Goal: Information Seeking & Learning: Learn about a topic

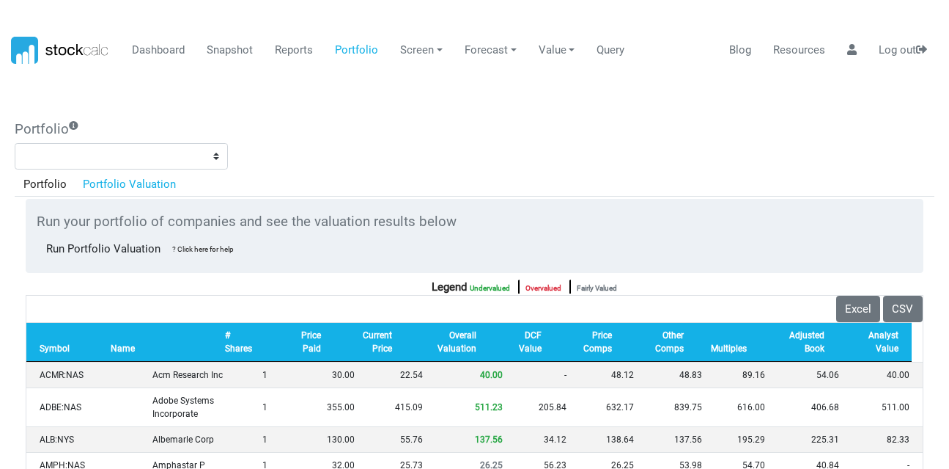
select select "*******"
click at [153, 51] on link "Dashboard" at bounding box center [159, 51] width 64 height 28
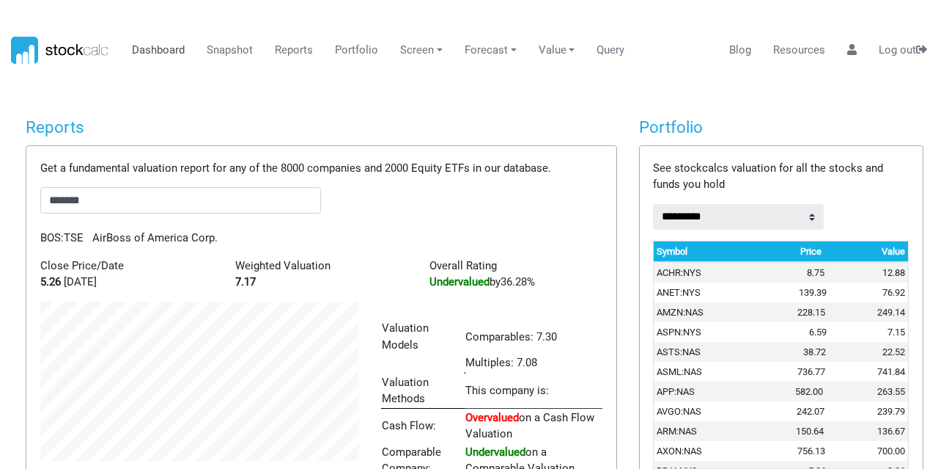
scroll to position [732951, 732855]
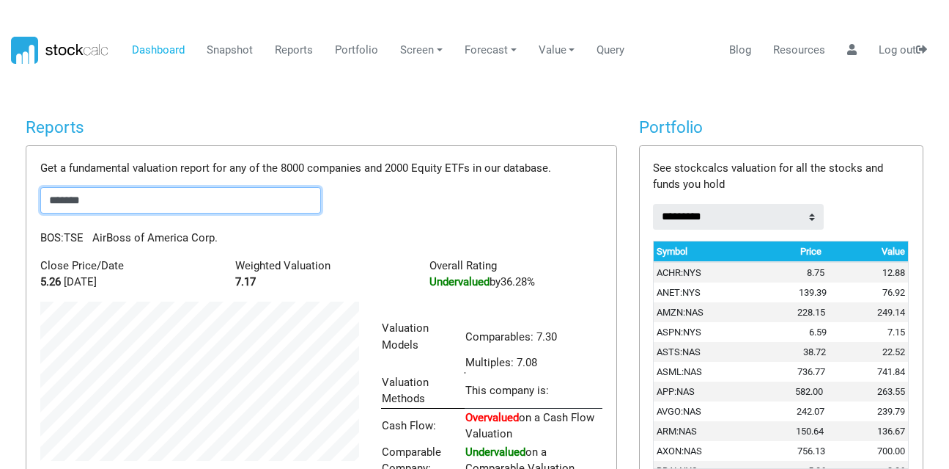
drag, startPoint x: 123, startPoint y: 196, endPoint x: 0, endPoint y: 177, distance: 124.6
click at [0, 177] on body "Dashboard Snapshot Reports Portfolio Screen Stock Screener Sector ETF Industry …" at bounding box center [474, 234] width 949 height 469
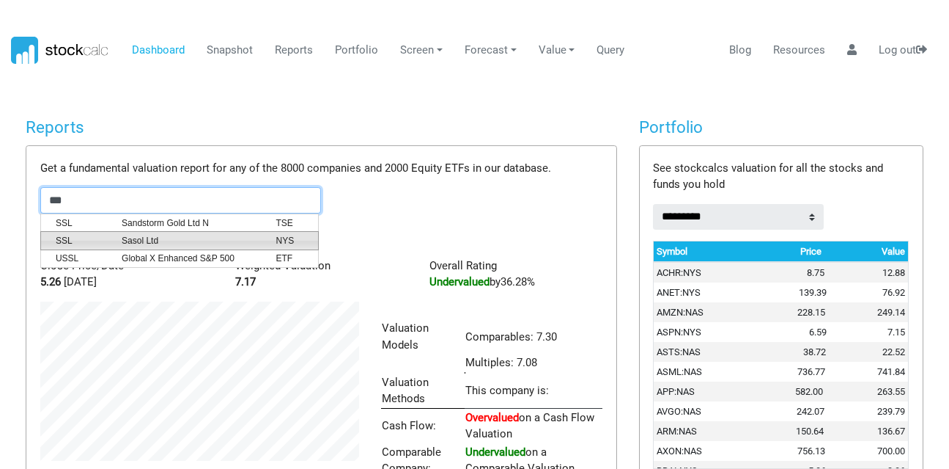
click at [146, 231] on li "SSL Sasol Ltd NYS" at bounding box center [179, 240] width 279 height 19
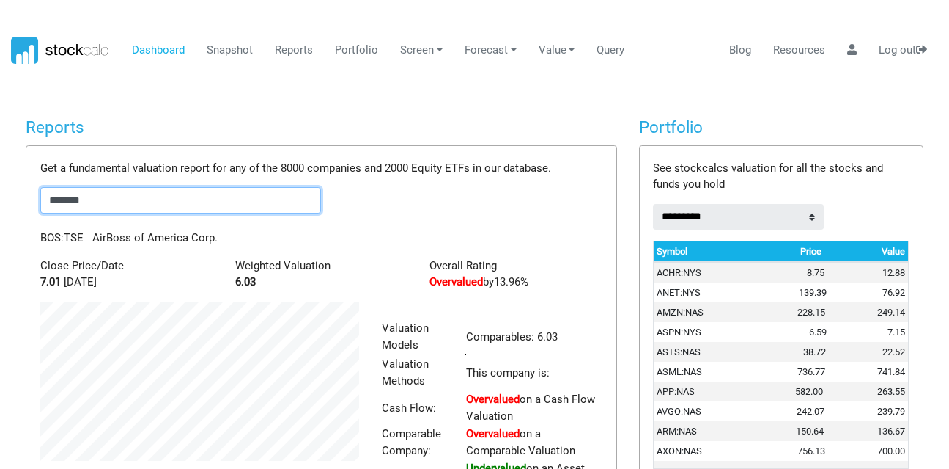
scroll to position [210, 341]
drag, startPoint x: 133, startPoint y: 204, endPoint x: 0, endPoint y: 165, distance: 138.3
click at [0, 165] on body "Dashboard Snapshot Reports Portfolio Screen Stock Screener Sector ETF Industry …" at bounding box center [474, 234] width 949 height 469
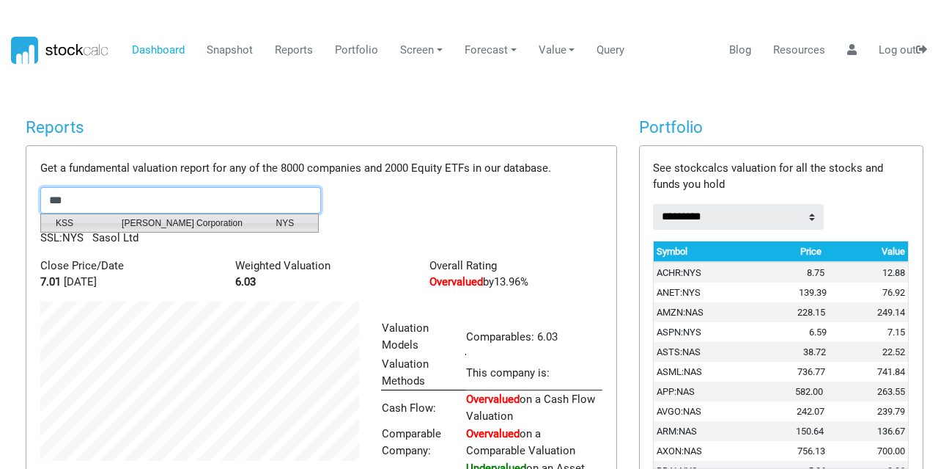
click at [152, 221] on span "[PERSON_NAME] Corporation" at bounding box center [188, 222] width 154 height 13
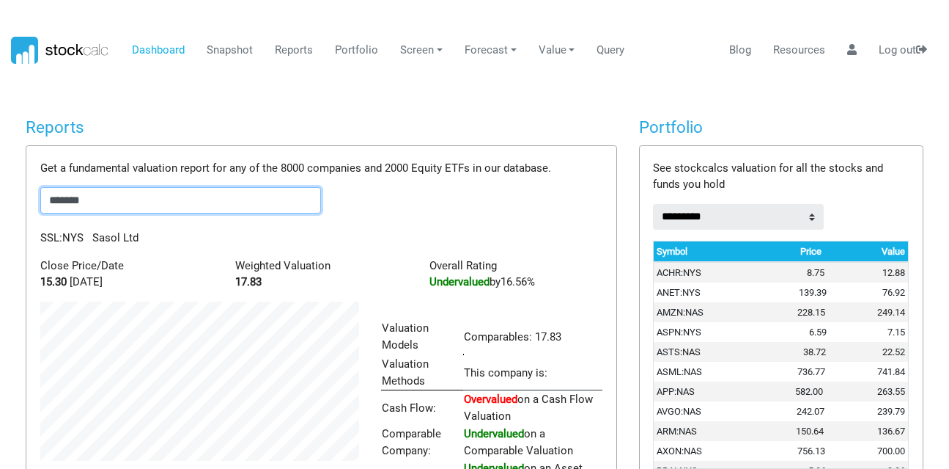
scroll to position [227, 341]
drag, startPoint x: 122, startPoint y: 202, endPoint x: 0, endPoint y: 171, distance: 125.5
click at [0, 171] on body "Dashboard Snapshot Reports Portfolio Screen Stock Screener Sector ETF Industry …" at bounding box center [474, 234] width 949 height 469
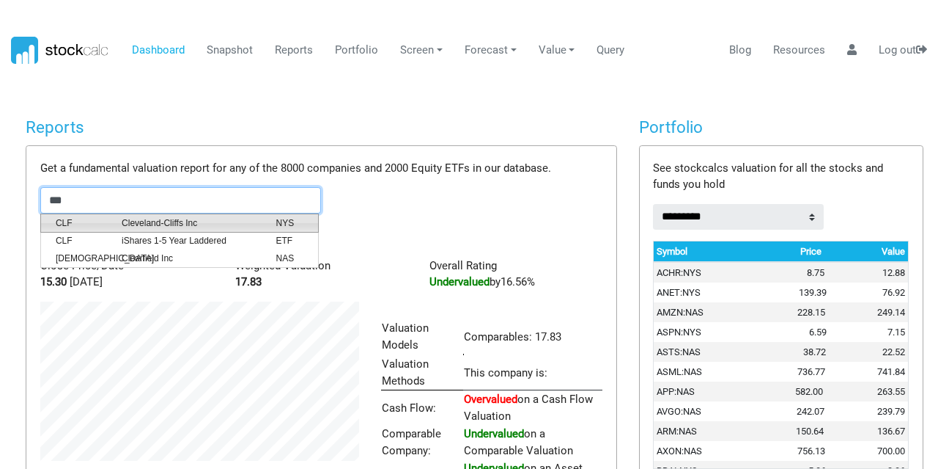
click at [173, 222] on span "Cleveland-Cliffs Inc" at bounding box center [188, 222] width 154 height 13
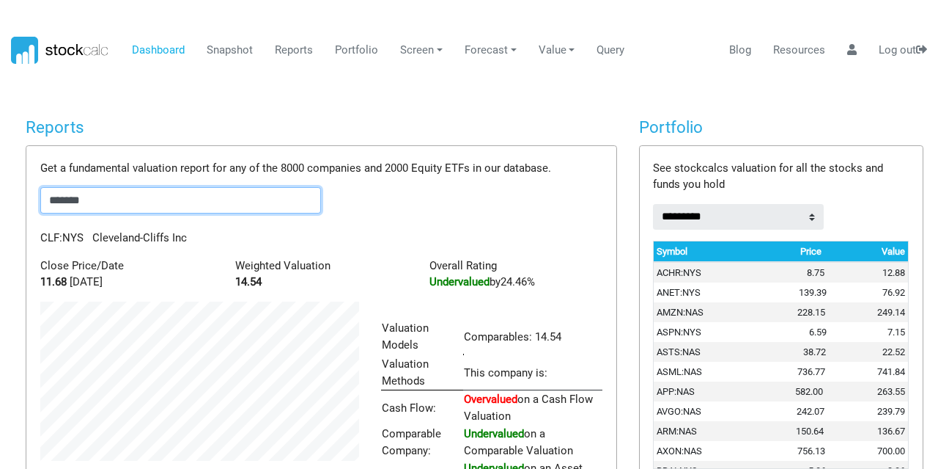
drag, startPoint x: 136, startPoint y: 196, endPoint x: 0, endPoint y: 185, distance: 136.8
click at [0, 185] on body "Dashboard Snapshot Reports Portfolio Screen Stock Screener Sector ETF Industry …" at bounding box center [474, 234] width 949 height 469
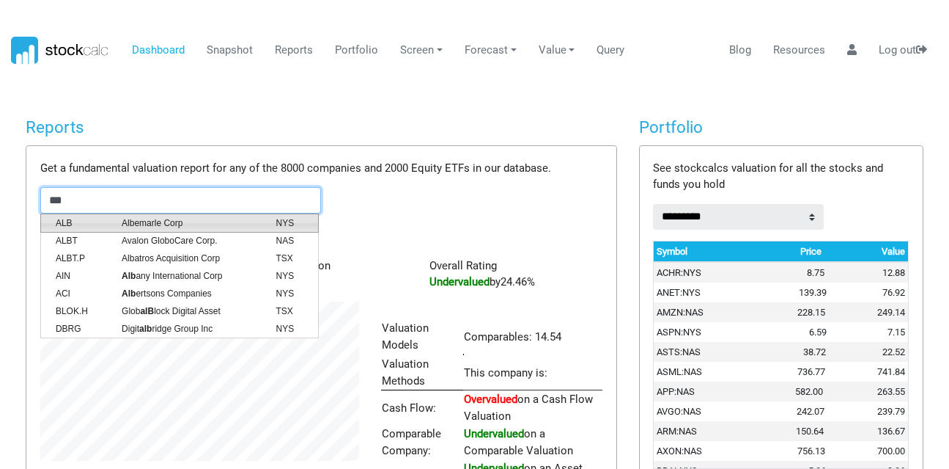
click at [163, 226] on span "Albemarle Corp" at bounding box center [188, 222] width 154 height 13
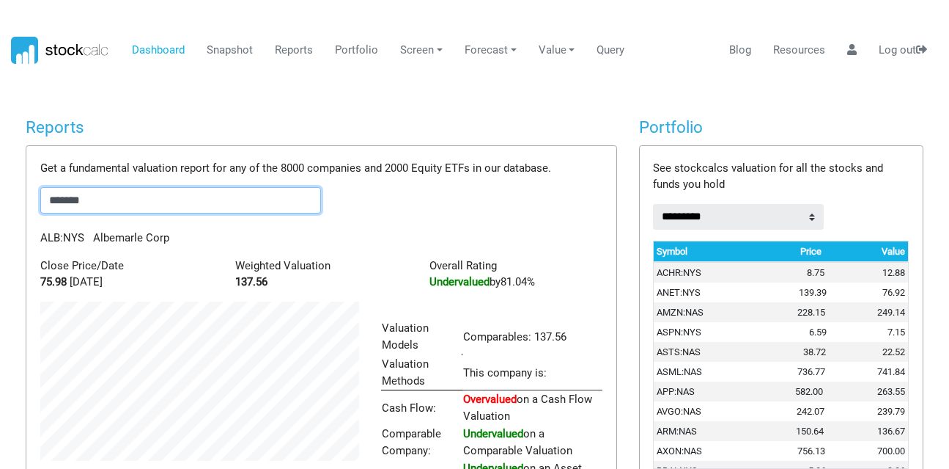
drag, startPoint x: 105, startPoint y: 196, endPoint x: 0, endPoint y: 119, distance: 130.1
click at [0, 119] on body "Dashboard Snapshot Reports Portfolio Screen Stock Screener Sector ETF Industry …" at bounding box center [474, 234] width 949 height 469
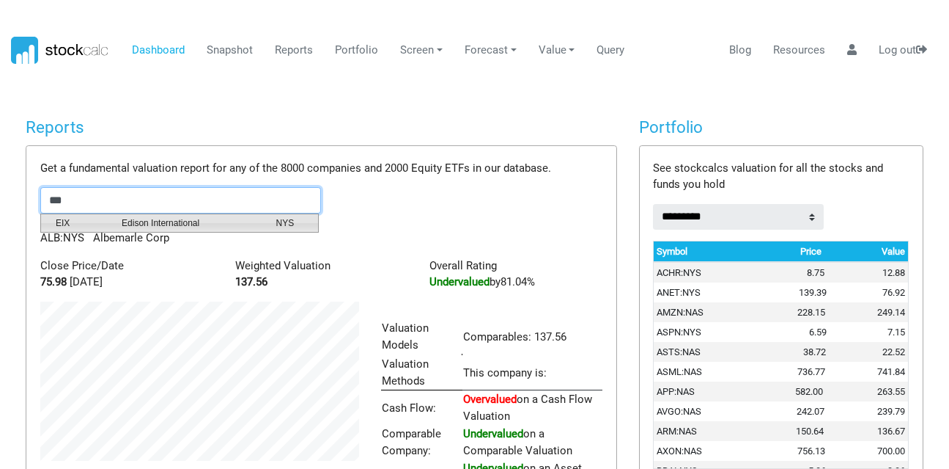
click at [93, 217] on span "EIX" at bounding box center [78, 222] width 66 height 13
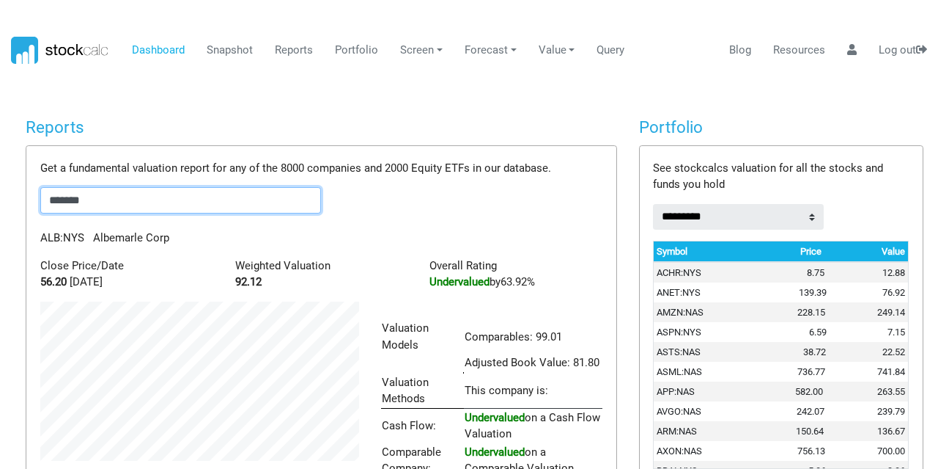
scroll to position [246, 341]
drag, startPoint x: 100, startPoint y: 200, endPoint x: 0, endPoint y: 190, distance: 100.2
click at [0, 190] on body "Dashboard Snapshot Reports Portfolio Screen Stock Screener Sector ETF Industry …" at bounding box center [474, 234] width 949 height 469
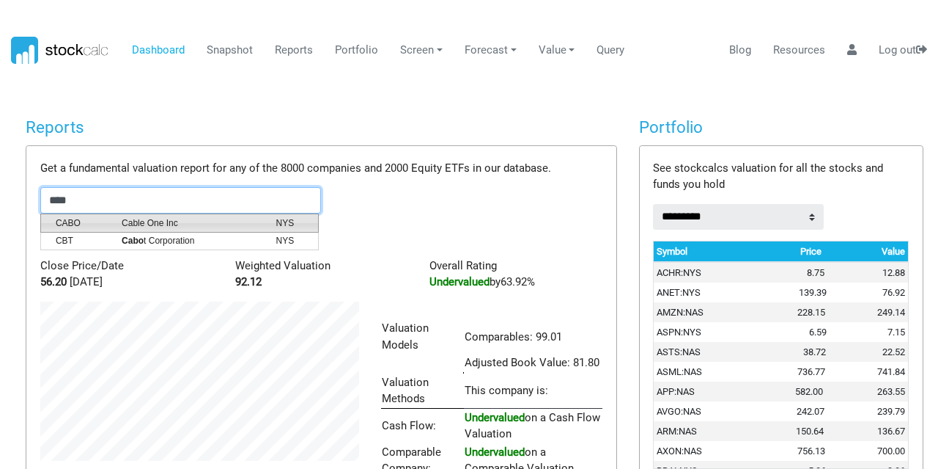
click at [85, 222] on span "CABO" at bounding box center [78, 222] width 66 height 13
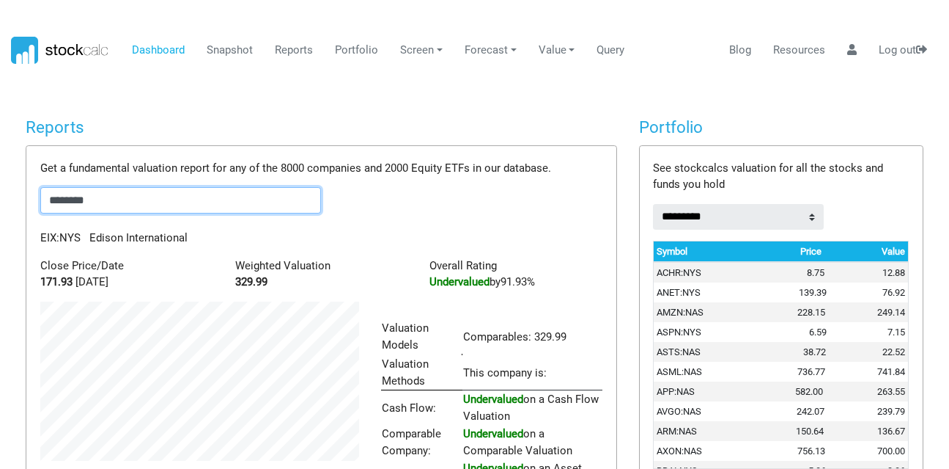
scroll to position [210, 341]
drag, startPoint x: 140, startPoint y: 205, endPoint x: 0, endPoint y: 183, distance: 141.8
click at [0, 183] on body "Dashboard Snapshot Reports Portfolio Screen Stock Screener Sector ETF Industry …" at bounding box center [474, 234] width 949 height 469
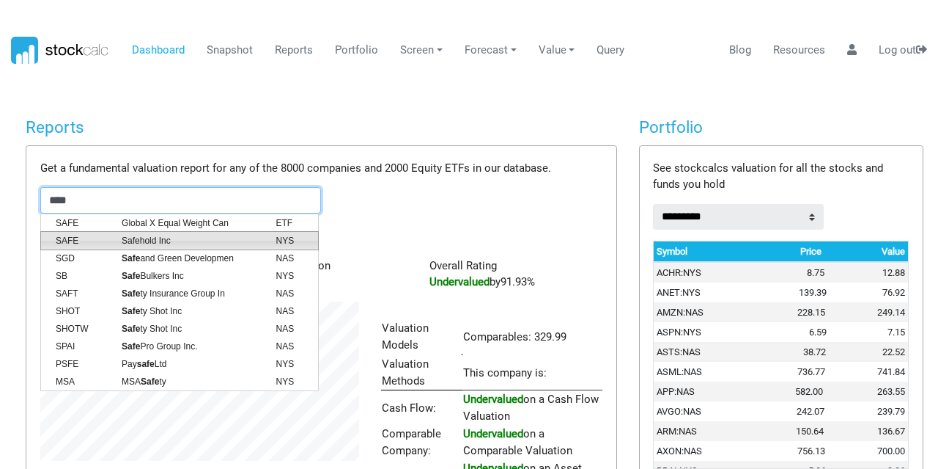
click at [93, 242] on span "SAFE" at bounding box center [78, 240] width 66 height 13
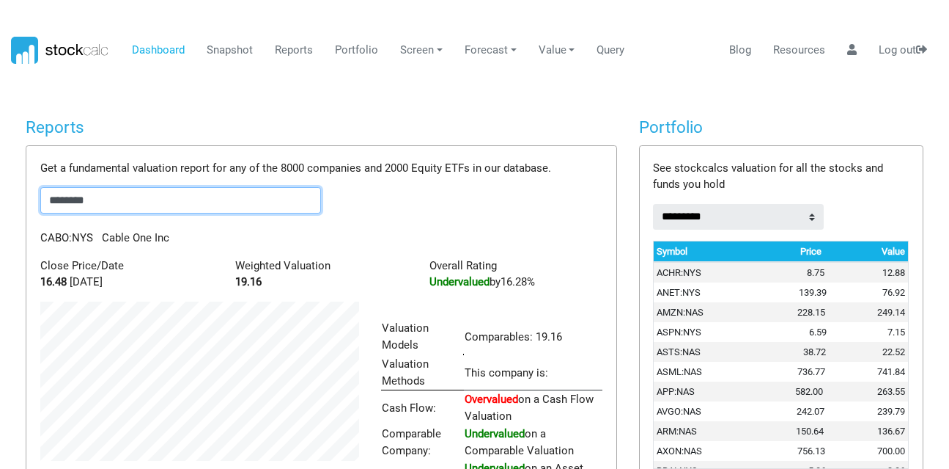
scroll to position [227, 341]
drag, startPoint x: 114, startPoint y: 206, endPoint x: 0, endPoint y: 189, distance: 114.9
click at [0, 189] on body "Dashboard Snapshot Reports Portfolio Screen Stock Screener Sector ETF Industry …" at bounding box center [474, 234] width 949 height 469
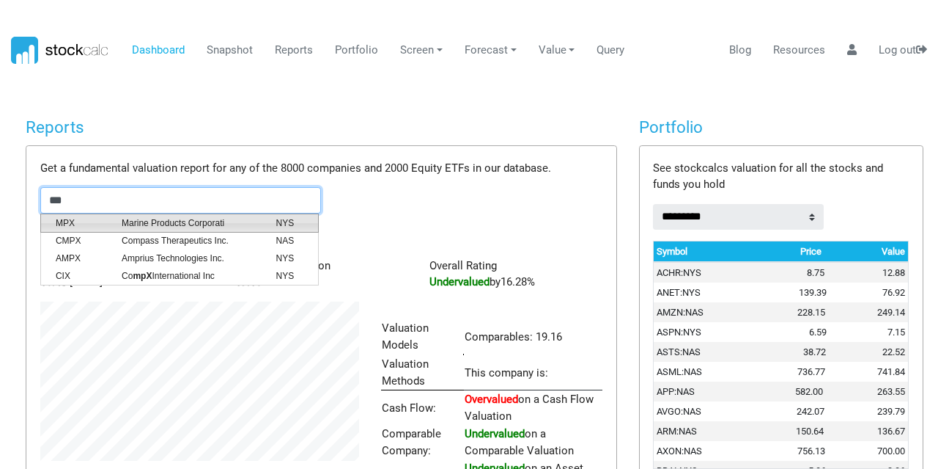
click at [84, 218] on span "MPX" at bounding box center [78, 222] width 66 height 13
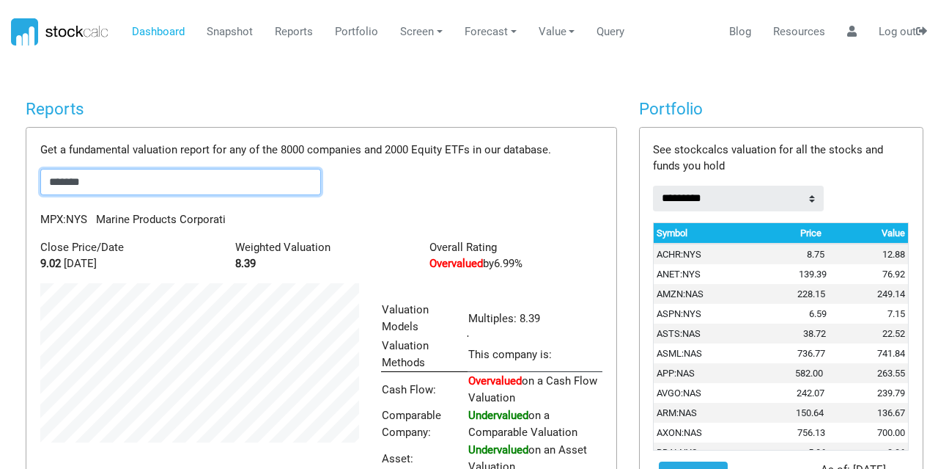
scroll to position [0, 0]
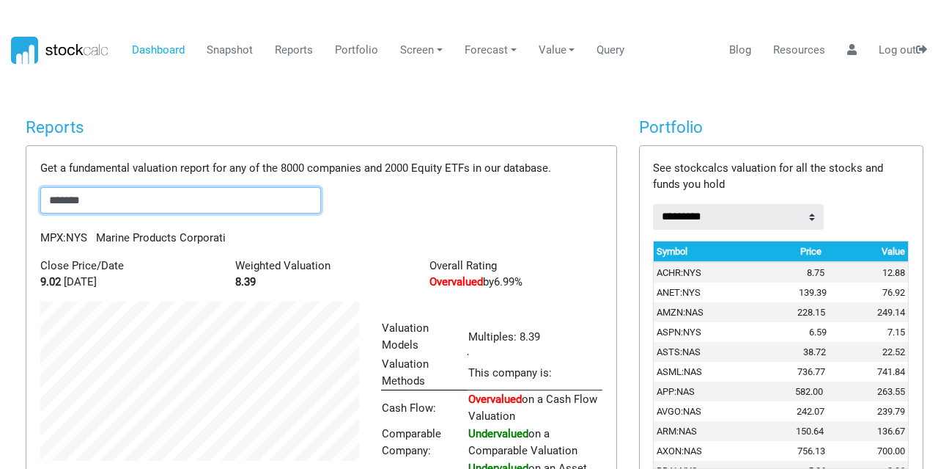
drag, startPoint x: 114, startPoint y: 202, endPoint x: 0, endPoint y: 175, distance: 116.7
click at [0, 177] on body "Dashboard Snapshot Reports Portfolio Screen Stock Screener Sector ETF Industry …" at bounding box center [474, 234] width 949 height 469
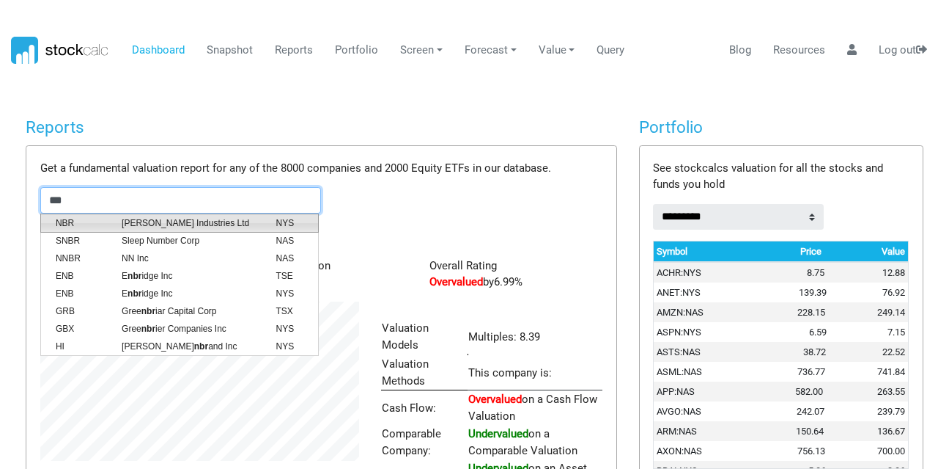
click at [174, 229] on li "NBR [PERSON_NAME] Industries Ltd NYS" at bounding box center [179, 222] width 279 height 19
type input "*******"
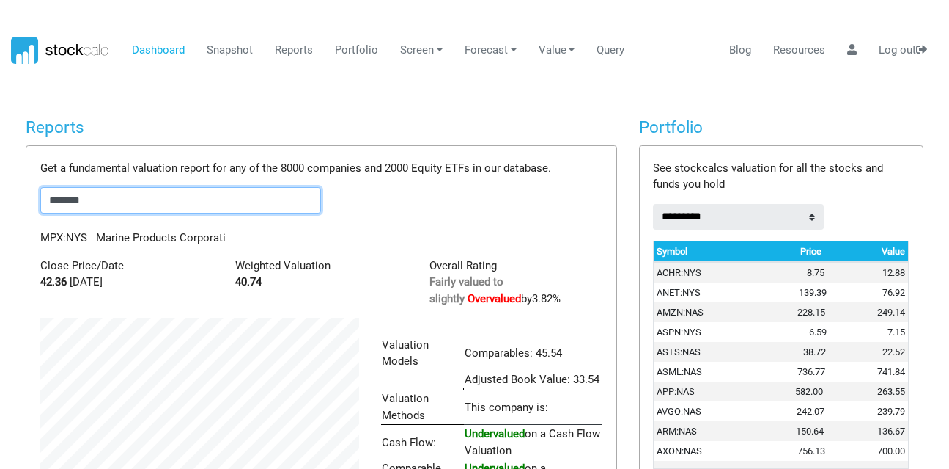
scroll to position [246, 341]
drag, startPoint x: 101, startPoint y: 199, endPoint x: 0, endPoint y: 196, distance: 101.2
click at [0, 196] on body "Dashboard Snapshot Reports Portfolio Screen Stock Screener Sector ETF Industry …" at bounding box center [474, 234] width 949 height 469
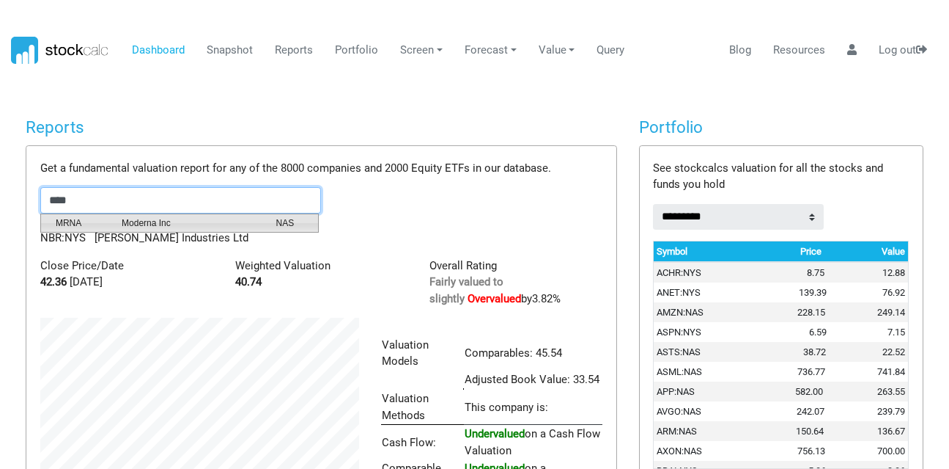
click at [82, 217] on span "MRNA" at bounding box center [78, 222] width 66 height 13
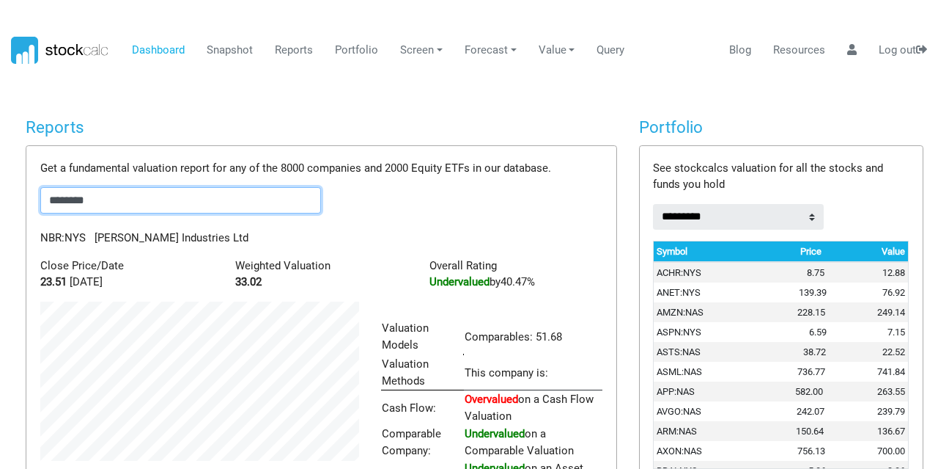
scroll to position [227, 341]
drag, startPoint x: 128, startPoint y: 198, endPoint x: 0, endPoint y: 200, distance: 128.3
click at [0, 200] on body "Dashboard Snapshot Reports Portfolio Screen Stock Screener Sector ETF Industry …" at bounding box center [474, 234] width 949 height 469
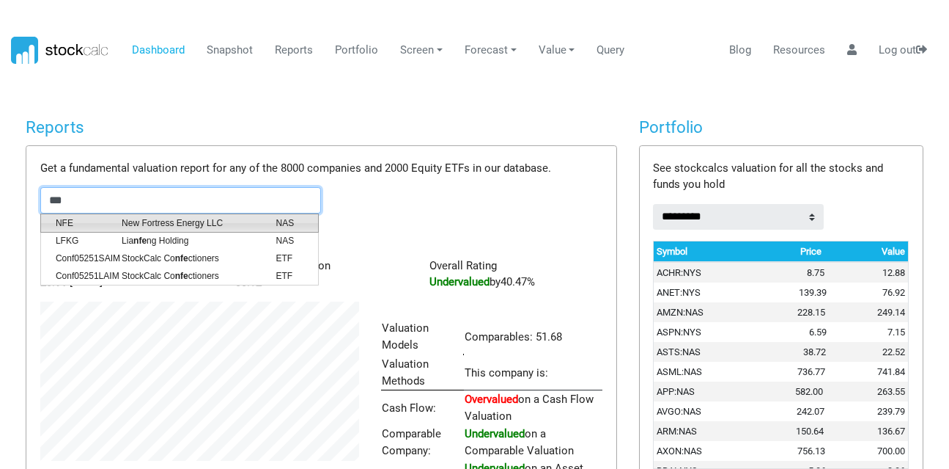
click at [118, 223] on span "New Fortress Energy LLC" at bounding box center [188, 222] width 154 height 13
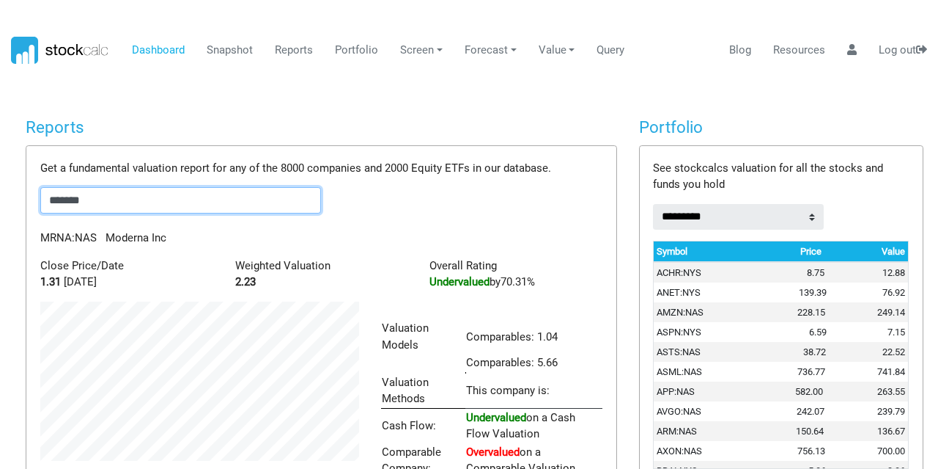
scroll to position [229, 341]
drag, startPoint x: 120, startPoint y: 198, endPoint x: 21, endPoint y: 194, distance: 98.3
click at [21, 194] on div "Reports Get a fundamental valuation report for any of the 8000 companies and 20…" at bounding box center [321, 344] width 613 height 454
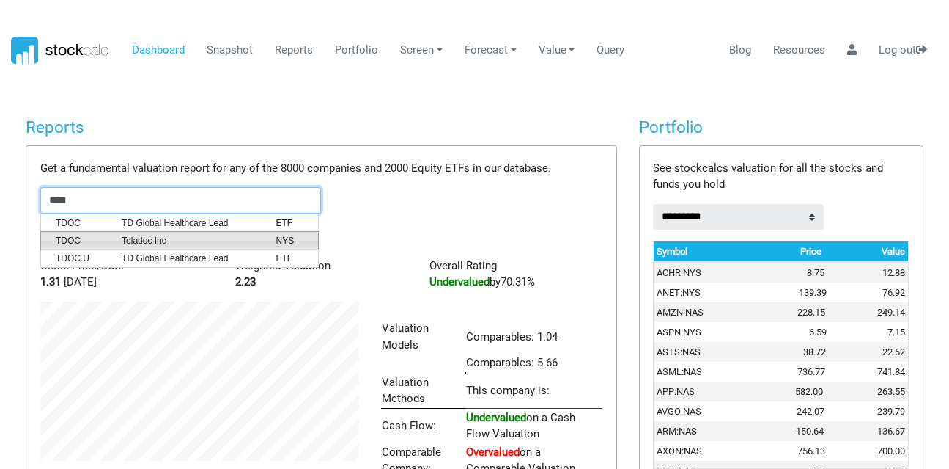
click at [84, 231] on li "TDOC Teladoc Inc NYS" at bounding box center [179, 240] width 279 height 19
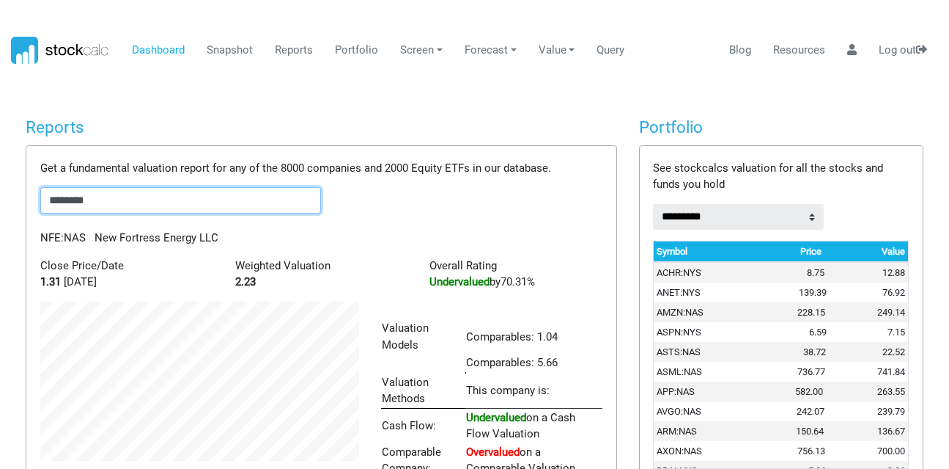
scroll to position [279, 341]
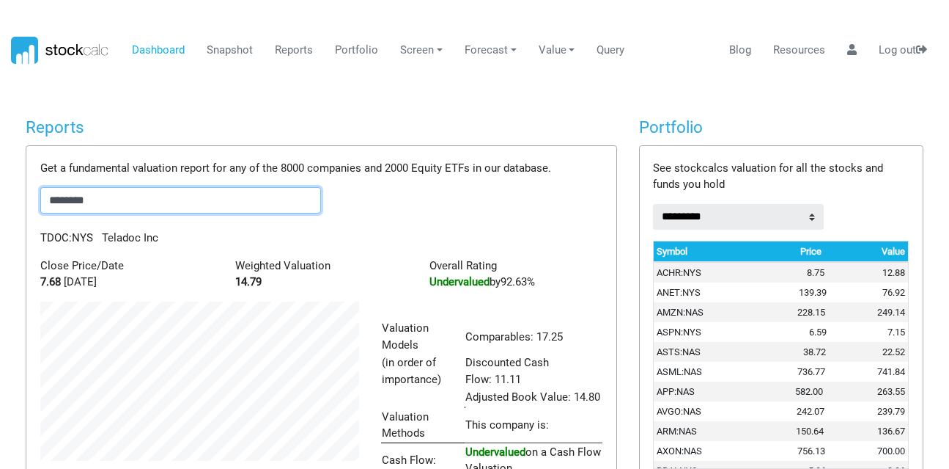
drag, startPoint x: 117, startPoint y: 202, endPoint x: 0, endPoint y: 185, distance: 118.5
click at [0, 185] on body "Dashboard Snapshot Reports Portfolio Screen Stock Screener Sector ETF Industry …" at bounding box center [474, 234] width 949 height 469
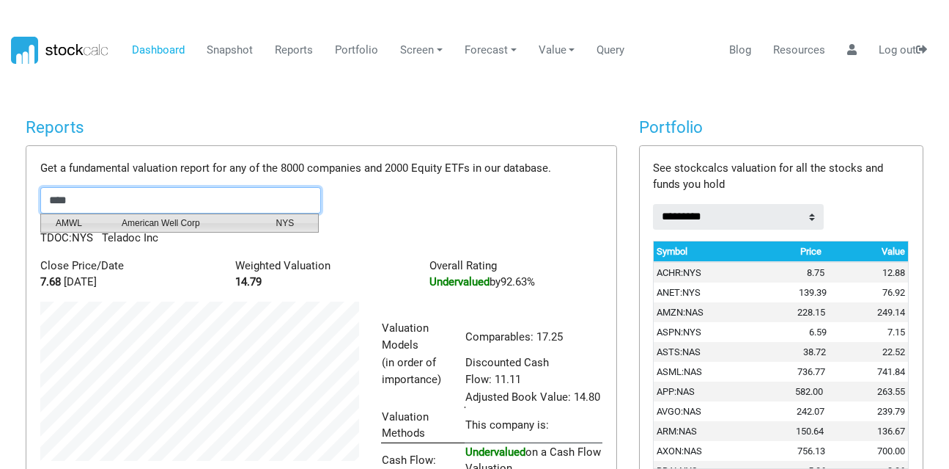
click at [106, 216] on span "AMWL" at bounding box center [78, 222] width 66 height 13
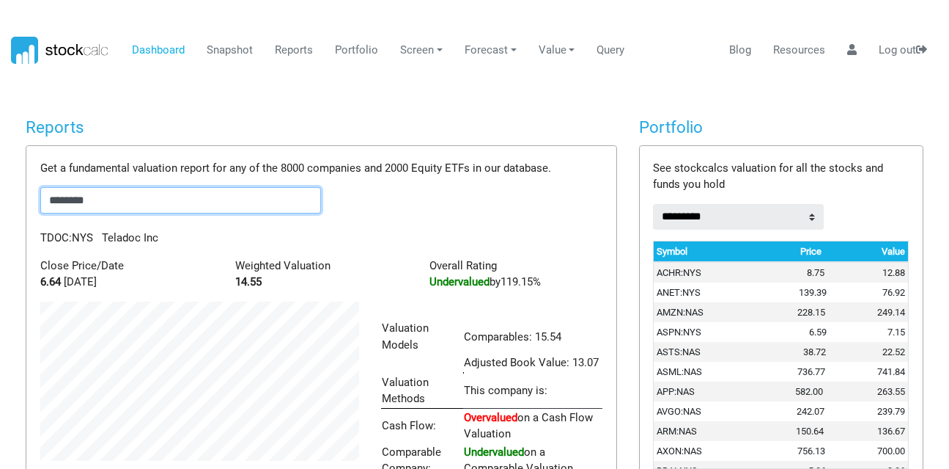
scroll to position [246, 341]
drag, startPoint x: 109, startPoint y: 199, endPoint x: 0, endPoint y: 189, distance: 109.0
click at [0, 189] on body "Dashboard Snapshot Reports Portfolio Screen Stock Screener Sector ETF Industry …" at bounding box center [474, 234] width 949 height 469
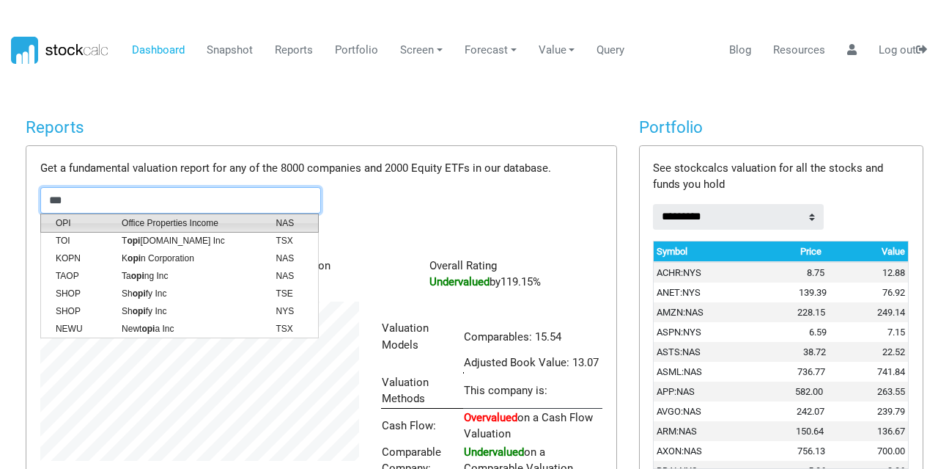
click at [138, 229] on li "OPI Office Properties Income NAS" at bounding box center [179, 222] width 279 height 19
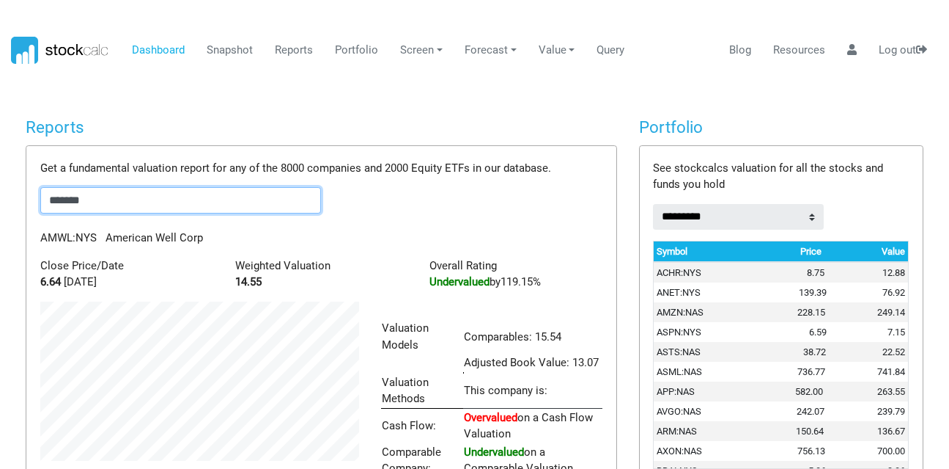
scroll to position [732985, 732855]
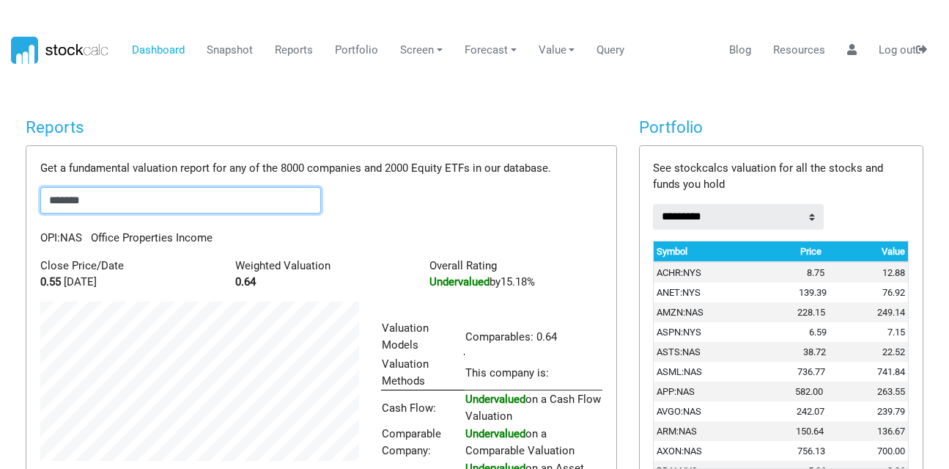
drag, startPoint x: 96, startPoint y: 194, endPoint x: 0, endPoint y: 177, distance: 97.4
click at [0, 177] on body "Dashboard Snapshot Reports Portfolio Screen Stock Screener Sector ETF Industry …" at bounding box center [474, 234] width 949 height 469
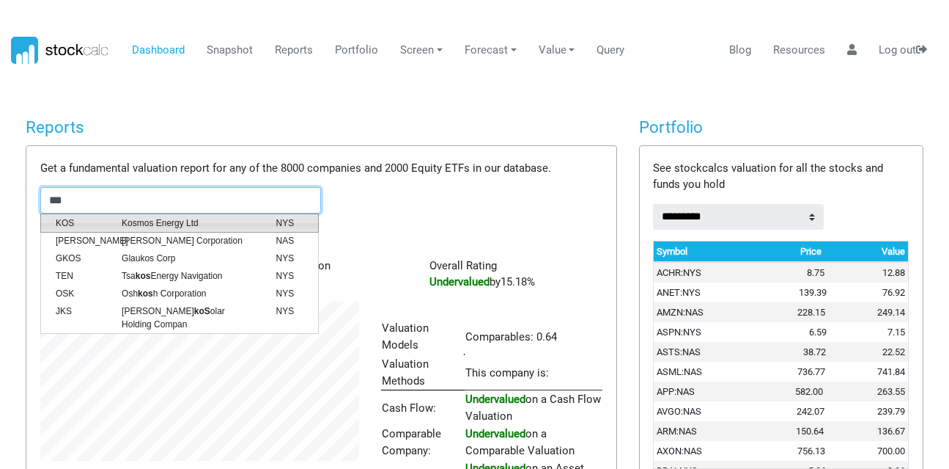
click at [97, 221] on span "KOS" at bounding box center [78, 222] width 66 height 13
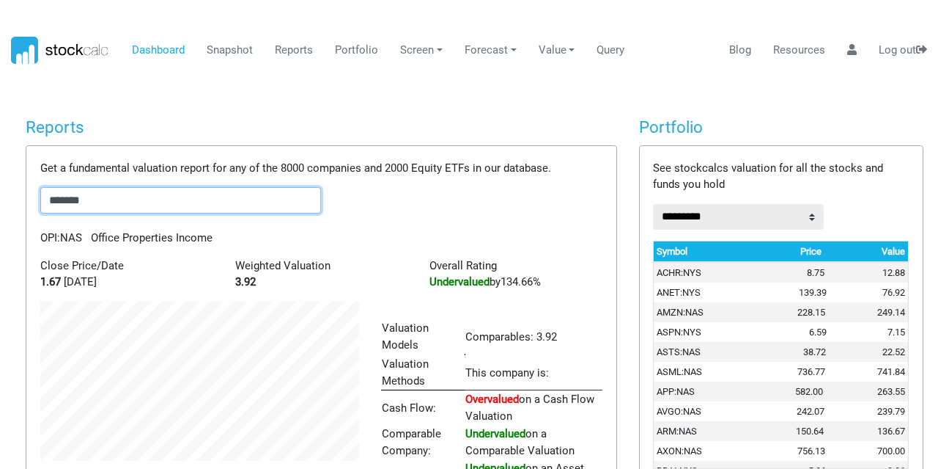
scroll to position [227, 341]
drag, startPoint x: 109, startPoint y: 199, endPoint x: 13, endPoint y: 194, distance: 96.2
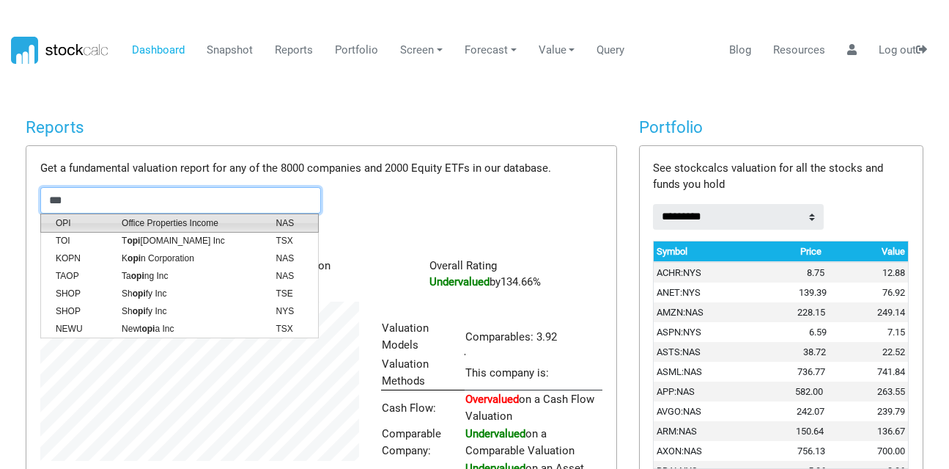
click at [162, 221] on span "Office Properties Income" at bounding box center [188, 222] width 154 height 13
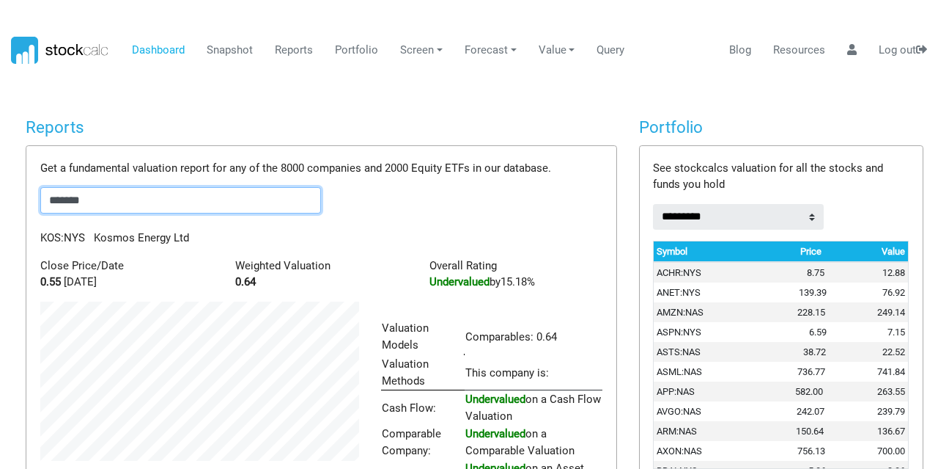
scroll to position [210, 341]
drag, startPoint x: 126, startPoint y: 207, endPoint x: 0, endPoint y: 191, distance: 127.2
click at [0, 191] on body "Dashboard Snapshot Reports Portfolio Screen Stock Screener Sector ETF Industry …" at bounding box center [474, 234] width 949 height 469
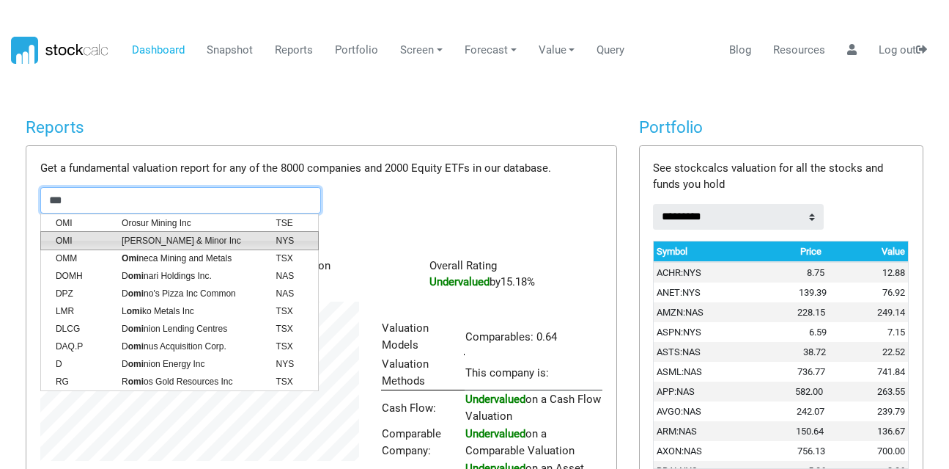
click at [143, 231] on li "[PERSON_NAME] & Minor Inc NYS" at bounding box center [179, 240] width 279 height 19
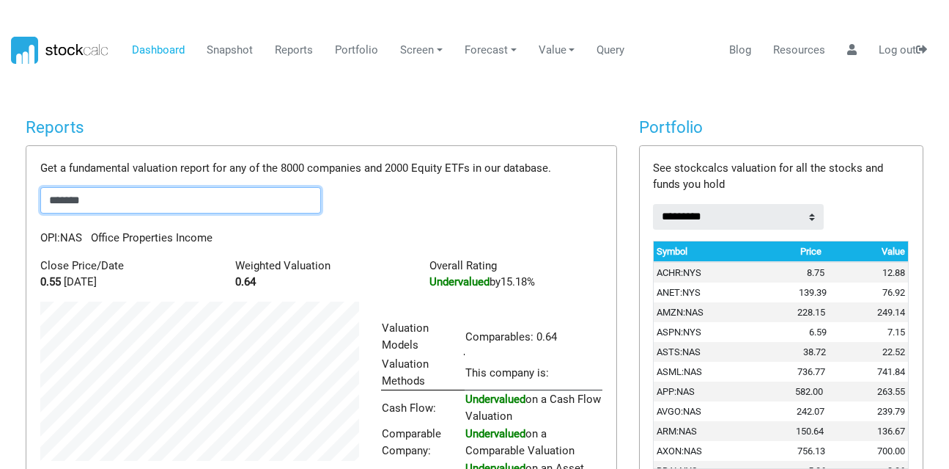
scroll to position [227, 341]
drag, startPoint x: 103, startPoint y: 199, endPoint x: 0, endPoint y: 191, distance: 103.0
click at [0, 191] on body "Dashboard Snapshot Reports Portfolio Screen Stock Screener Sector ETF Industry …" at bounding box center [474, 234] width 949 height 469
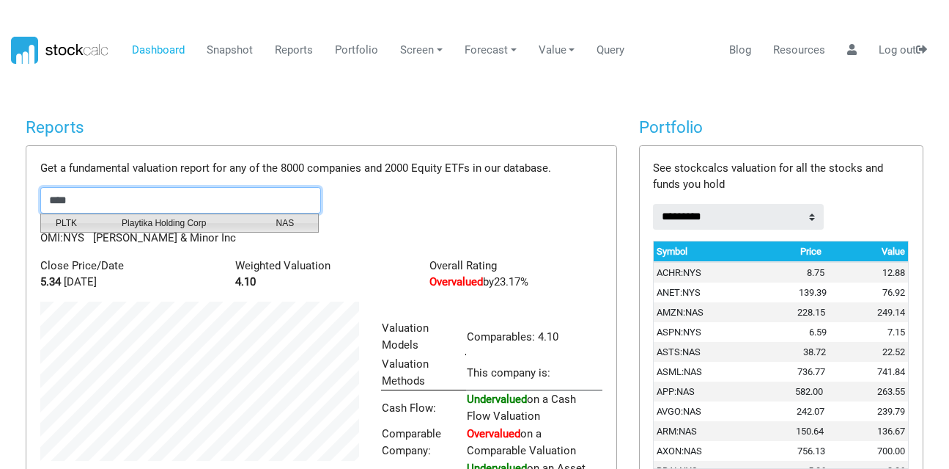
click at [117, 215] on li "PLTK Playtika Holding Corp NAS" at bounding box center [179, 222] width 279 height 19
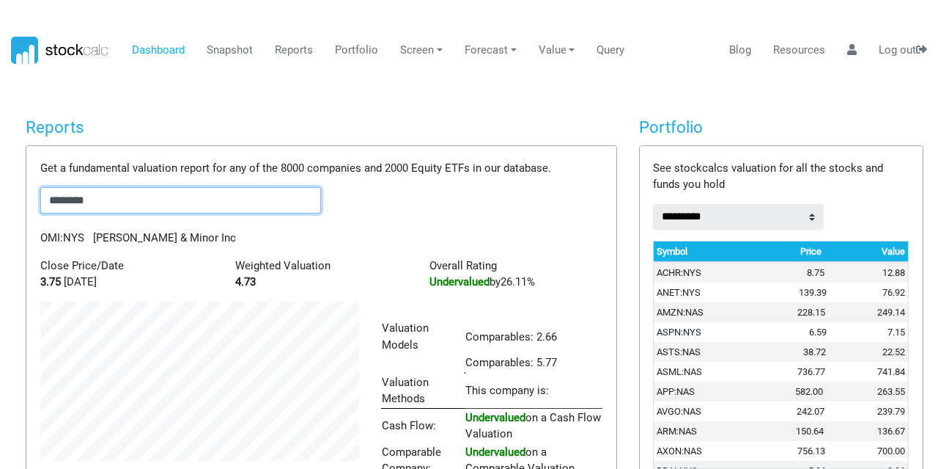
scroll to position [246, 341]
drag, startPoint x: 121, startPoint y: 198, endPoint x: 0, endPoint y: 169, distance: 124.3
click at [0, 169] on body "Dashboard Snapshot Reports Portfolio Screen Stock Screener Sector ETF Industry …" at bounding box center [474, 234] width 949 height 469
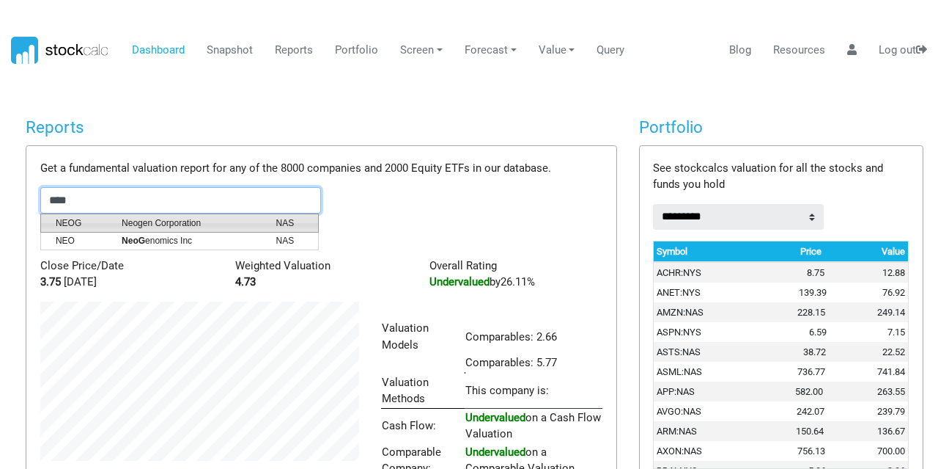
click at [204, 219] on span "Neogen Corporation" at bounding box center [188, 222] width 154 height 13
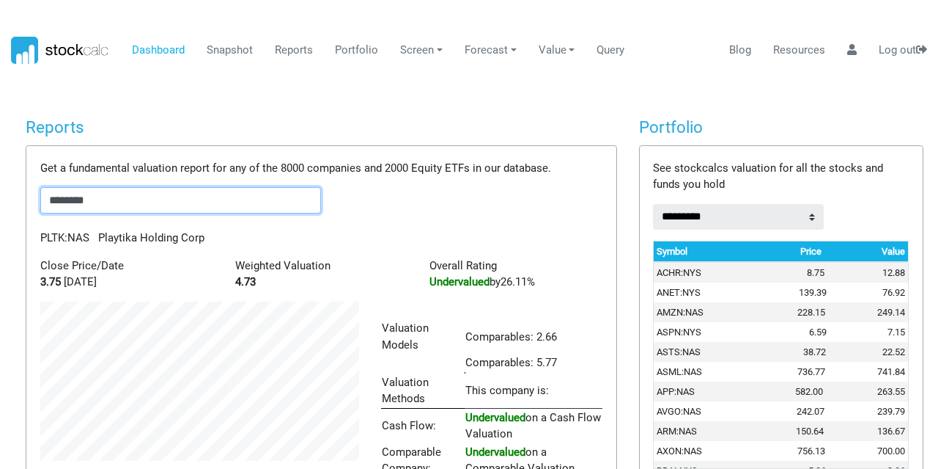
scroll to position [732985, 732855]
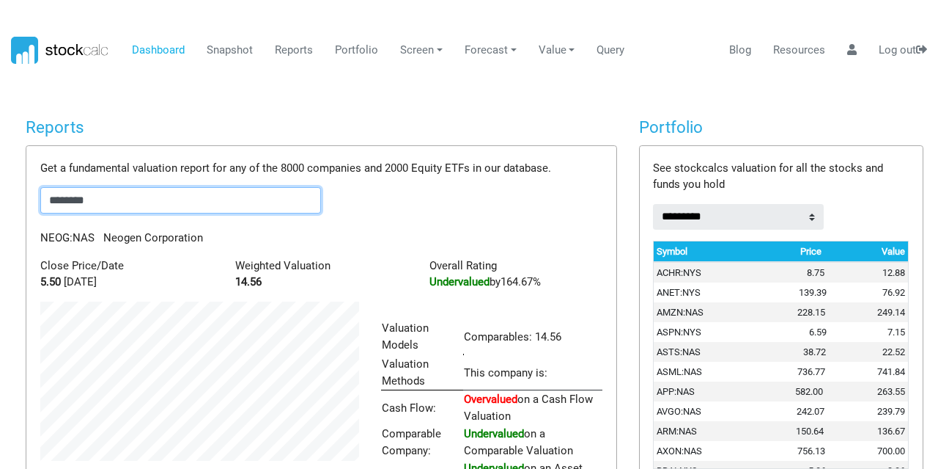
type input "********"
